Goal: Entertainment & Leisure: Browse casually

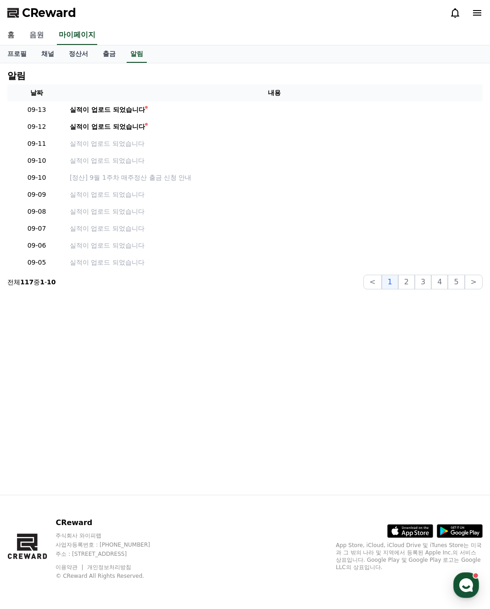
click at [38, 38] on link "음원" at bounding box center [36, 35] width 29 height 19
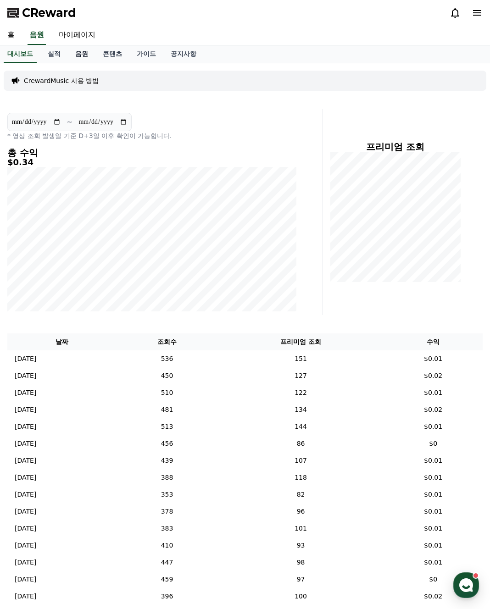
click at [83, 54] on link "음원" at bounding box center [82, 53] width 28 height 17
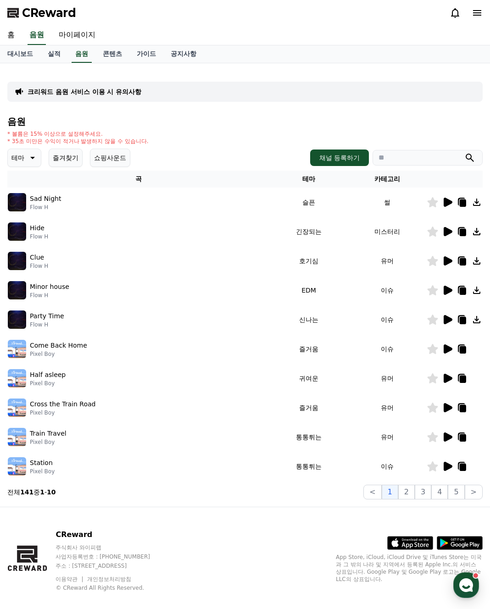
click at [68, 160] on button "즐겨찾기" at bounding box center [66, 158] width 34 height 18
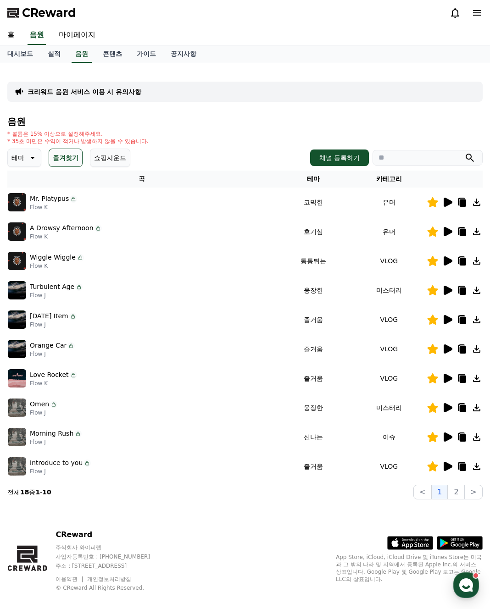
click at [23, 160] on p "테마" at bounding box center [17, 157] width 13 height 13
click at [30, 236] on button "호기심" at bounding box center [22, 230] width 27 height 20
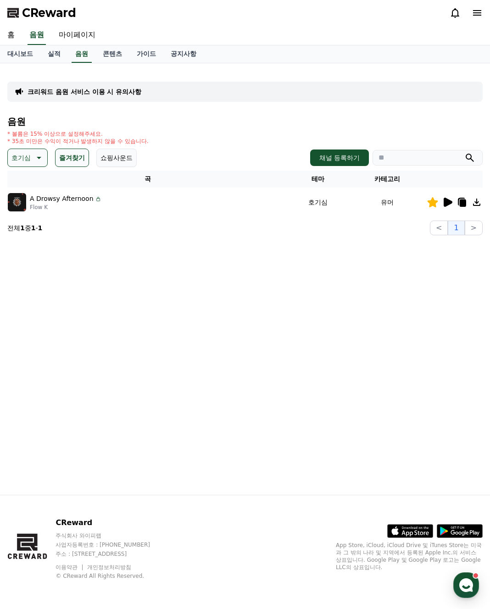
click at [72, 161] on button "즐겨찾기" at bounding box center [72, 158] width 34 height 18
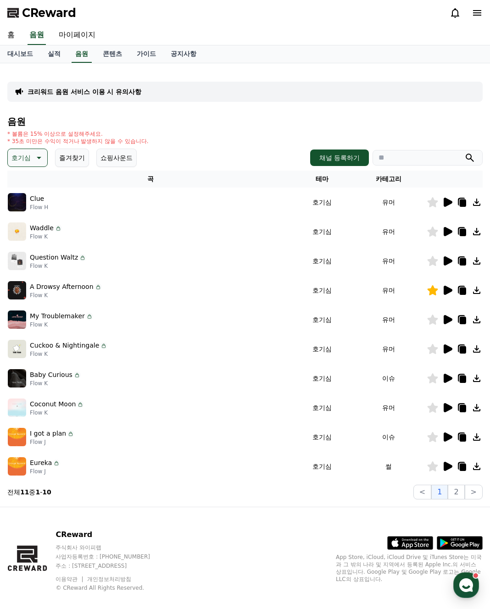
click at [41, 160] on icon at bounding box center [38, 157] width 11 height 11
click at [32, 193] on button "웅장한" at bounding box center [22, 189] width 27 height 20
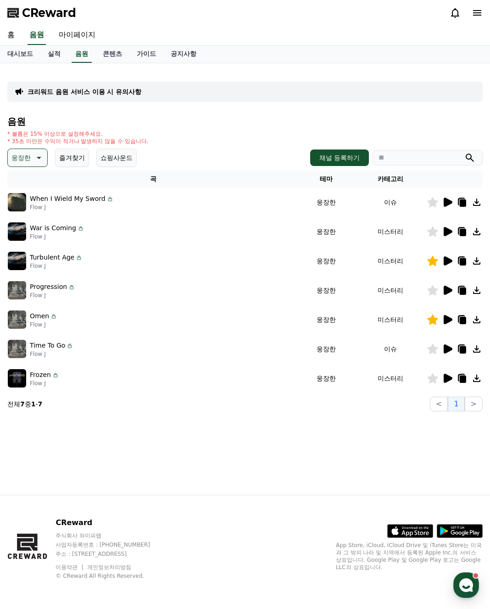
click at [444, 202] on icon at bounding box center [447, 202] width 9 height 9
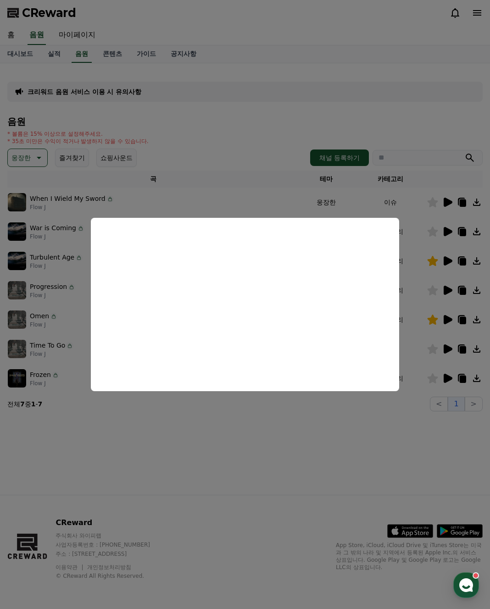
click at [385, 449] on button "close modal" at bounding box center [245, 304] width 490 height 609
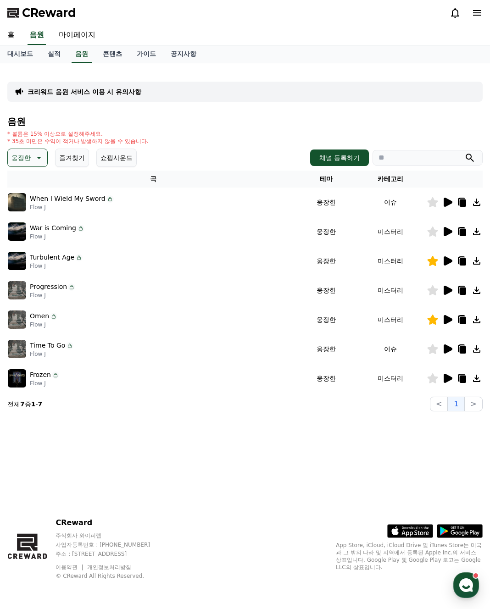
click at [446, 198] on icon at bounding box center [446, 202] width 11 height 11
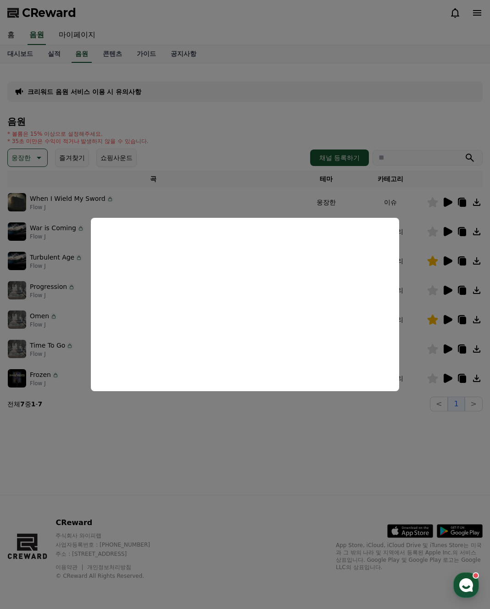
click at [40, 158] on button "close modal" at bounding box center [245, 304] width 490 height 609
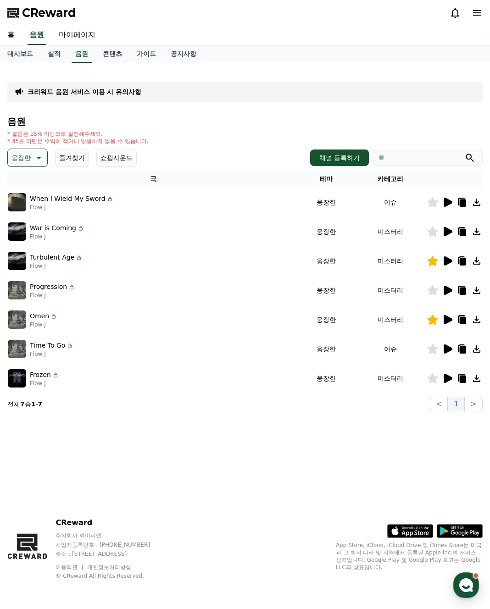
click at [73, 160] on button "즐겨찾기" at bounding box center [72, 158] width 34 height 18
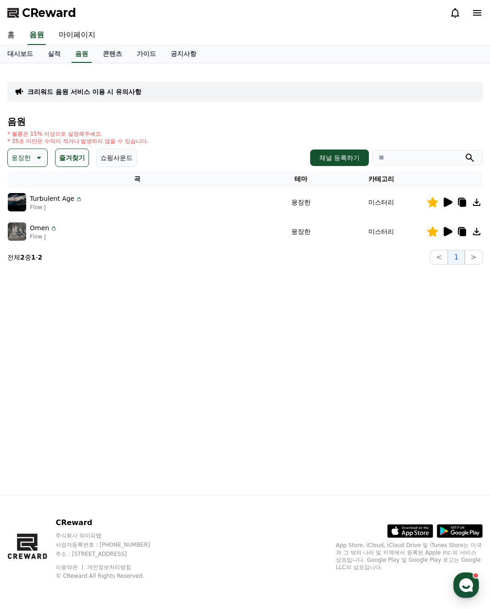
click at [41, 163] on icon at bounding box center [38, 157] width 11 height 11
click at [31, 182] on div "전체 환상적인 호기심 어두운 밝은 통통튀는 신나는 반전 웅장한 드라마틱 즐거움 분위기있는 EDM 그루브 슬픈 잔잔한 귀여운 감동적인 긴장되는 …" at bounding box center [28, 408] width 39 height 473
click at [22, 186] on button "전체" at bounding box center [19, 182] width 20 height 20
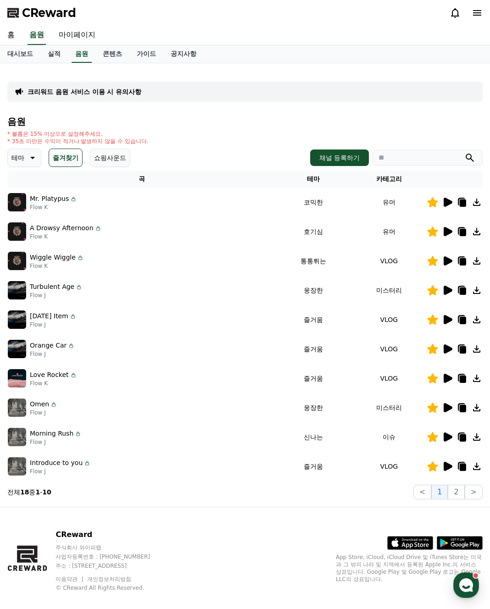
click at [455, 320] on div at bounding box center [454, 319] width 55 height 11
click at [446, 323] on icon at bounding box center [447, 319] width 9 height 9
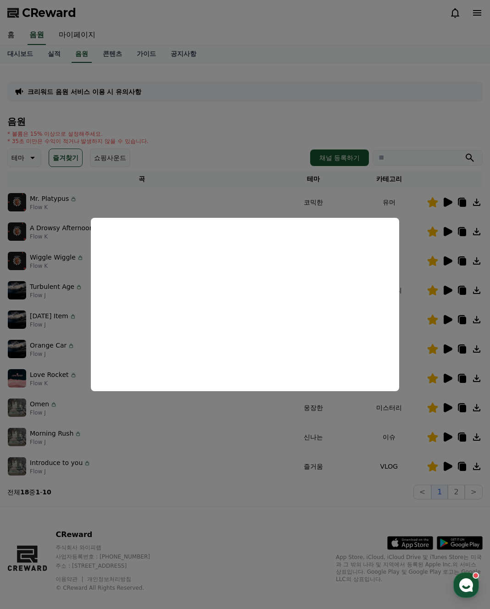
click at [231, 467] on button "close modal" at bounding box center [245, 304] width 490 height 609
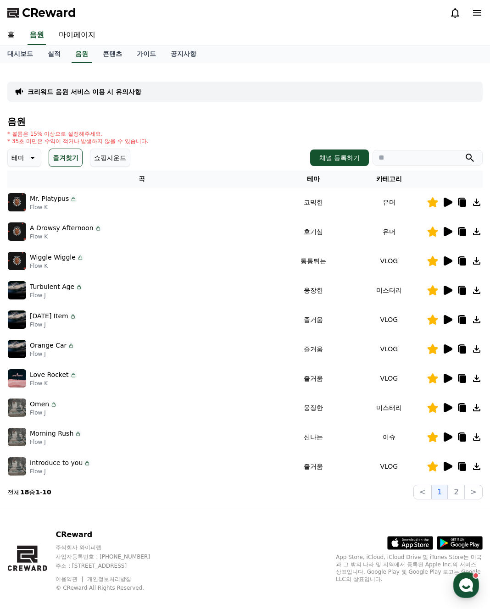
click at [448, 350] on icon at bounding box center [447, 348] width 9 height 9
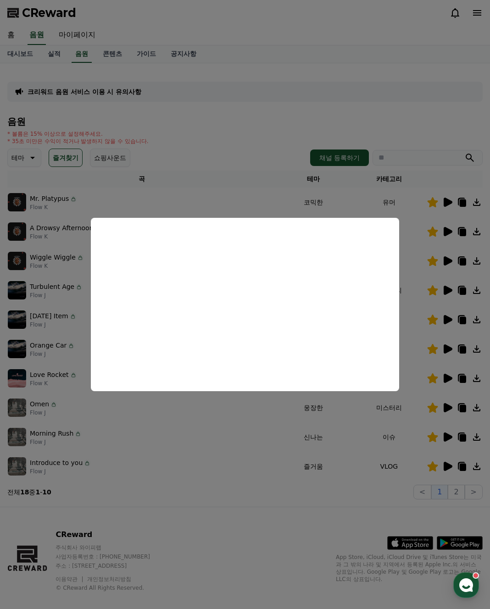
click at [446, 406] on button "close modal" at bounding box center [245, 304] width 490 height 609
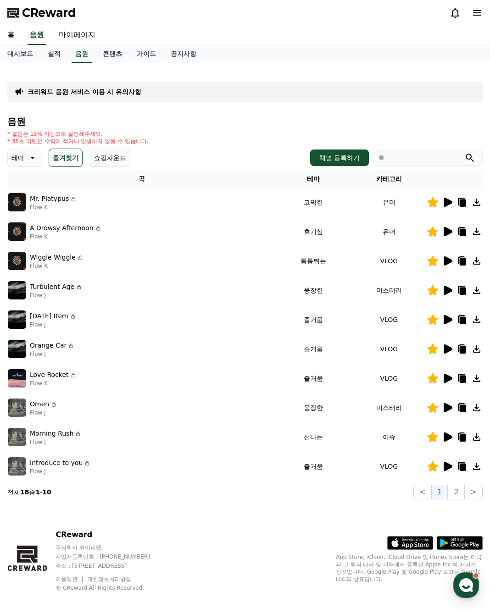
click at [446, 406] on icon at bounding box center [447, 407] width 9 height 9
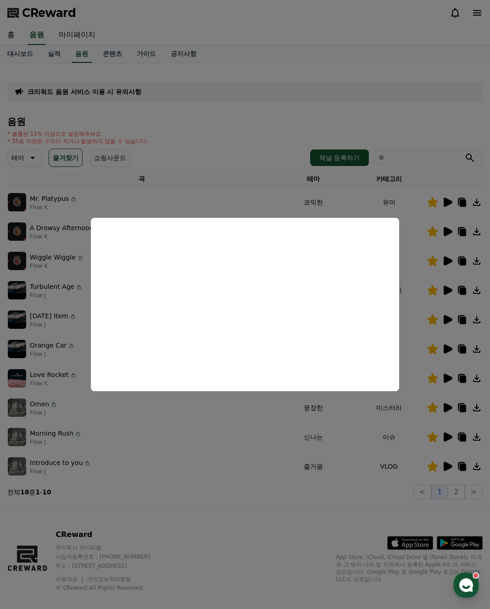
click at [461, 404] on button "close modal" at bounding box center [245, 304] width 490 height 609
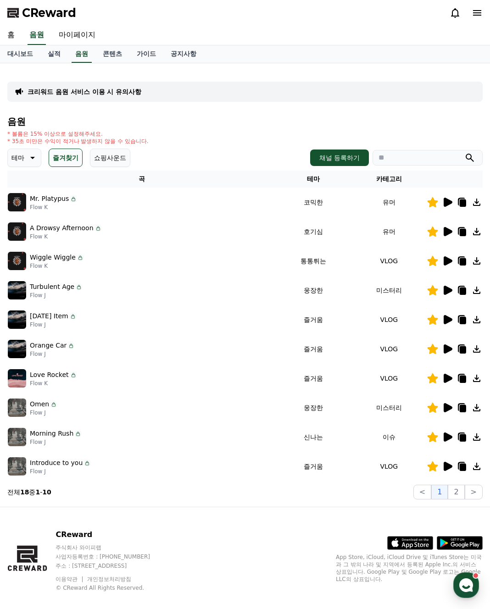
click at [461, 406] on icon at bounding box center [462, 408] width 6 height 7
